Goal: Entertainment & Leisure: Consume media (video, audio)

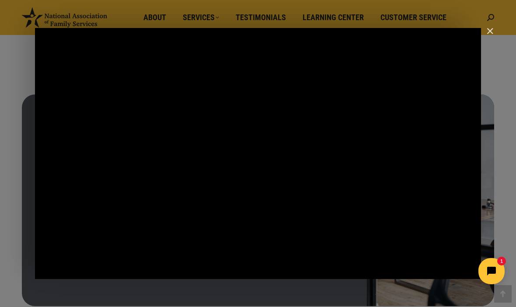
click at [228, 194] on div "Main Video - Full Webinar (Emma) Landon V1.4" at bounding box center [258, 153] width 446 height 251
click at [282, 202] on div "Main Video - Full Webinar (Emma) Landon V1.4" at bounding box center [258, 153] width 446 height 251
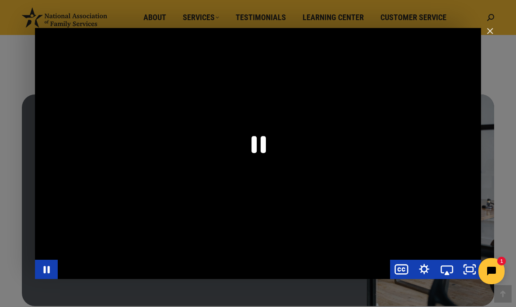
click at [259, 144] on icon "Pause" at bounding box center [258, 144] width 52 height 52
click at [272, 151] on icon "Play Video" at bounding box center [258, 144] width 52 height 52
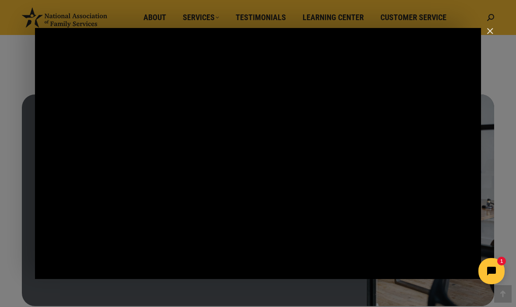
click at [428, 156] on div "Main Video - Full Webinar (Emma) Landon V1.4" at bounding box center [258, 153] width 446 height 251
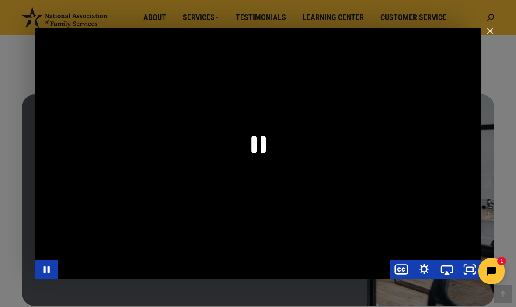
click at [263, 148] on icon "Pause" at bounding box center [259, 144] width 14 height 17
click at [263, 141] on icon "Play Video" at bounding box center [258, 144] width 52 height 52
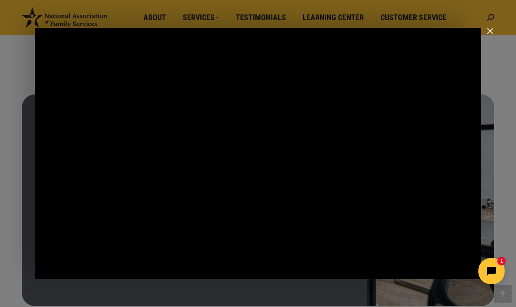
click at [276, 152] on div "Main Video - Full Webinar (Emma) Landon V1.4" at bounding box center [258, 153] width 446 height 251
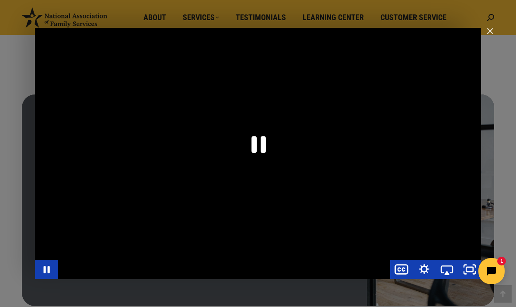
click at [256, 148] on icon "Pause" at bounding box center [259, 144] width 14 height 17
click at [257, 145] on icon "Play Video" at bounding box center [258, 143] width 15 height 21
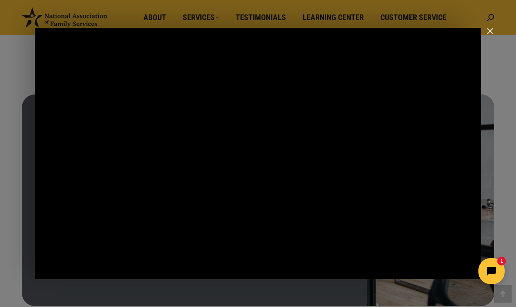
click at [397, 126] on div "Main Video - Full Webinar (Emma) Landon V1.4" at bounding box center [258, 153] width 446 height 251
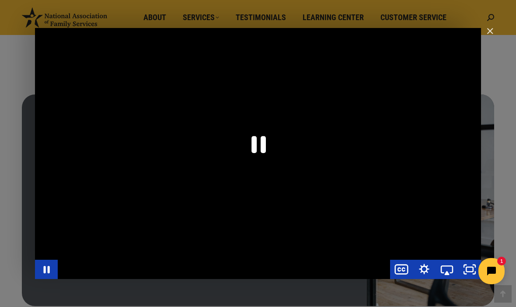
click at [255, 150] on icon "Pause" at bounding box center [259, 144] width 14 height 17
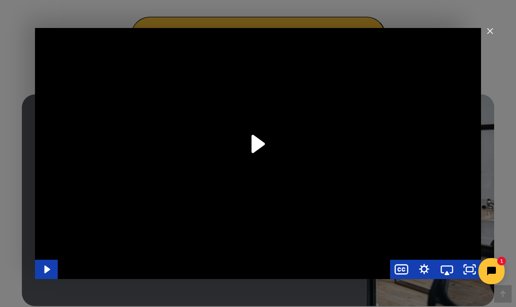
click at [253, 140] on icon "Play Video" at bounding box center [259, 144] width 14 height 18
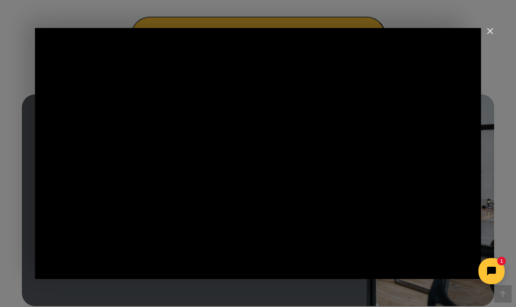
click at [352, 146] on div "Main Video - Full Webinar (Emma) Landon V1.4" at bounding box center [258, 153] width 446 height 251
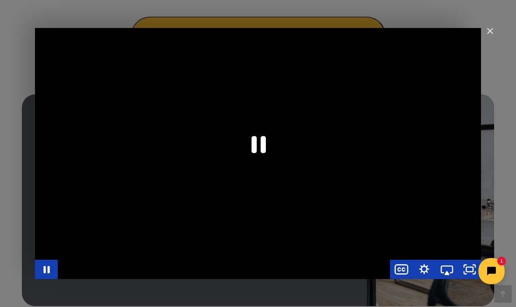
click at [261, 145] on icon "Pause" at bounding box center [258, 144] width 52 height 52
click at [251, 142] on icon "Play Video" at bounding box center [258, 144] width 52 height 52
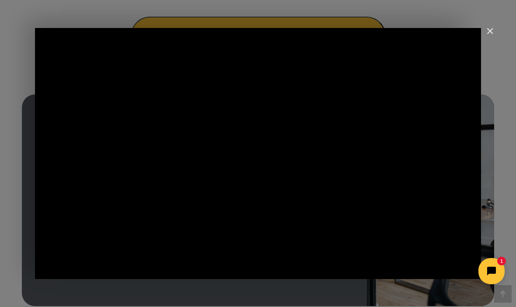
click at [438, 146] on div "Main Video - Full Webinar (Emma) Landon V1.4" at bounding box center [258, 153] width 446 height 251
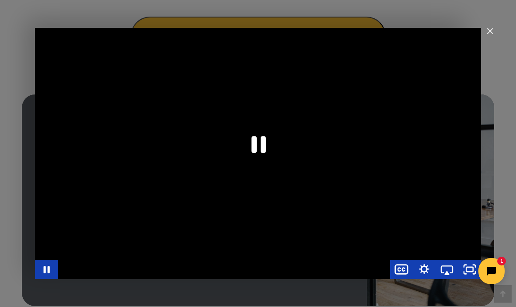
click at [263, 142] on icon "Pause" at bounding box center [259, 144] width 14 height 17
click at [268, 143] on icon "Play Video" at bounding box center [258, 144] width 52 height 52
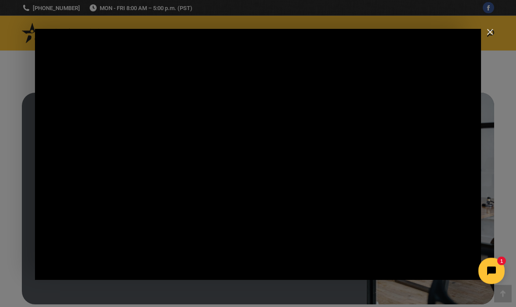
scroll to position [383, 0]
click at [429, 133] on div "Main Video - Full Webinar (Emma) Landon V1.4" at bounding box center [258, 154] width 446 height 251
click at [247, 160] on div "Main Video - Full Webinar (Emma) Landon V1.4" at bounding box center [258, 154] width 446 height 251
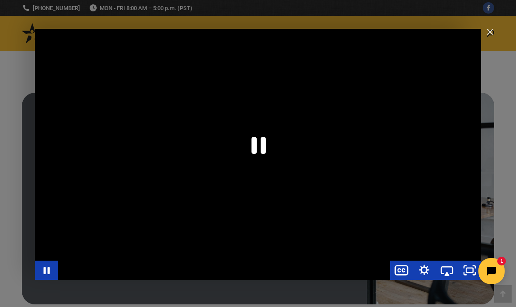
click at [255, 150] on icon "Pause" at bounding box center [259, 145] width 14 height 17
click at [254, 145] on icon "Play Video" at bounding box center [259, 145] width 14 height 18
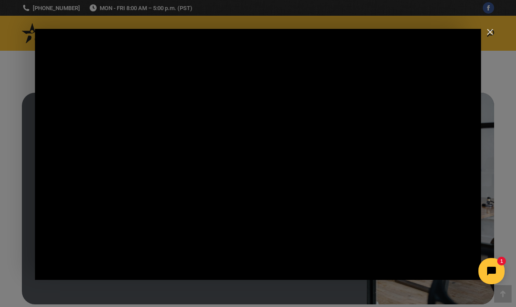
click at [224, 269] on div "Main Video - Full Webinar (Emma) Landon V1.4" at bounding box center [224, 270] width 333 height 19
click at [414, 178] on div "Main Video - Full Webinar (Emma) Landon V1.4" at bounding box center [258, 154] width 446 height 251
click at [271, 176] on div "Main Video - Full Webinar (Emma) Landon V1.4" at bounding box center [258, 154] width 446 height 251
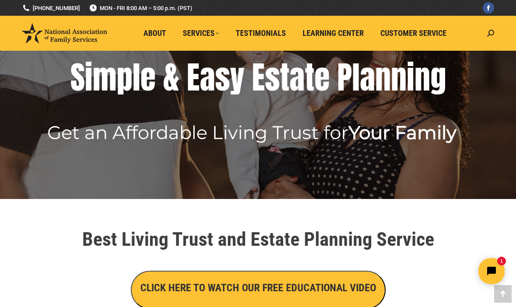
scroll to position [127, 0]
